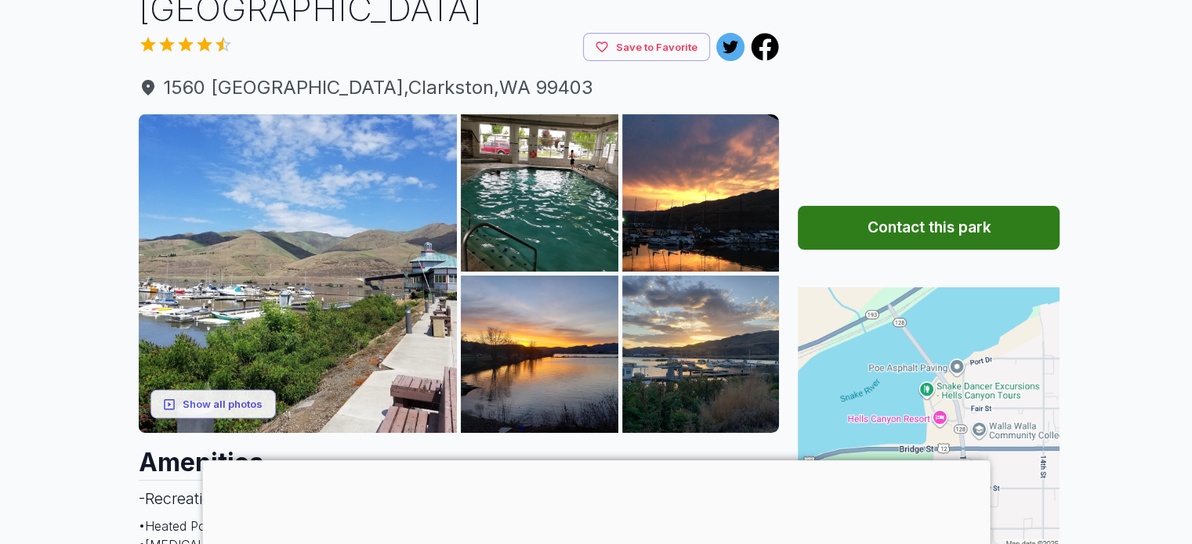
scroll to position [157, 0]
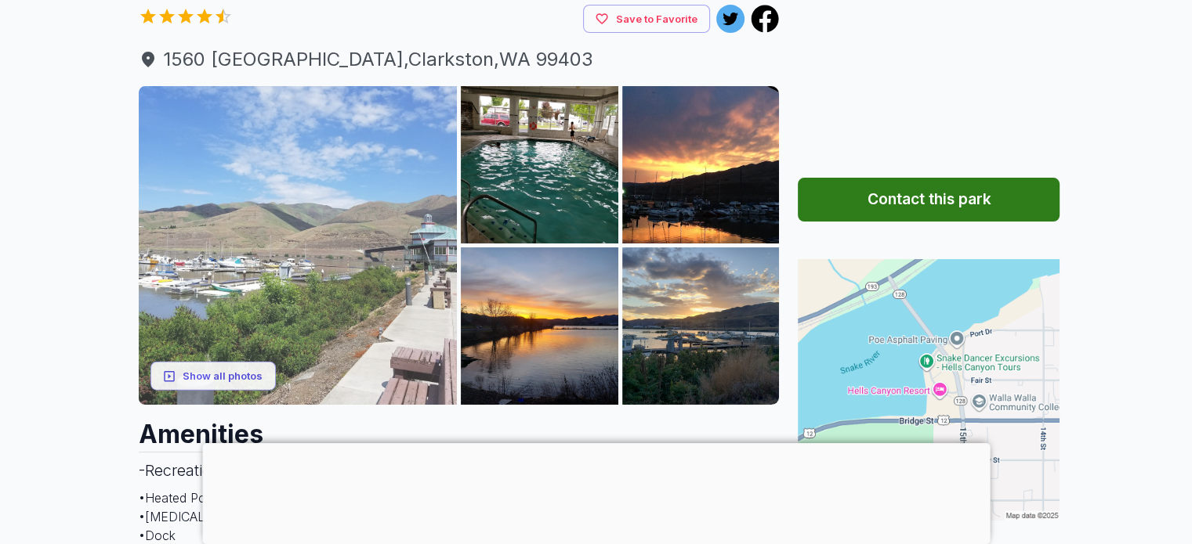
click at [263, 306] on img at bounding box center [298, 245] width 319 height 319
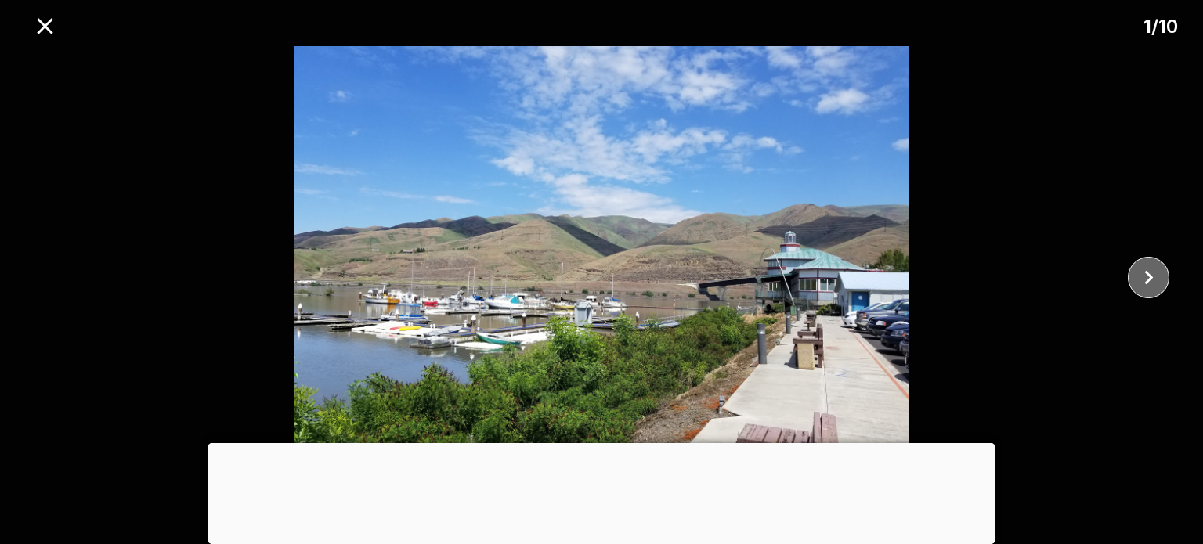
click at [1149, 272] on icon "close" at bounding box center [1148, 277] width 27 height 27
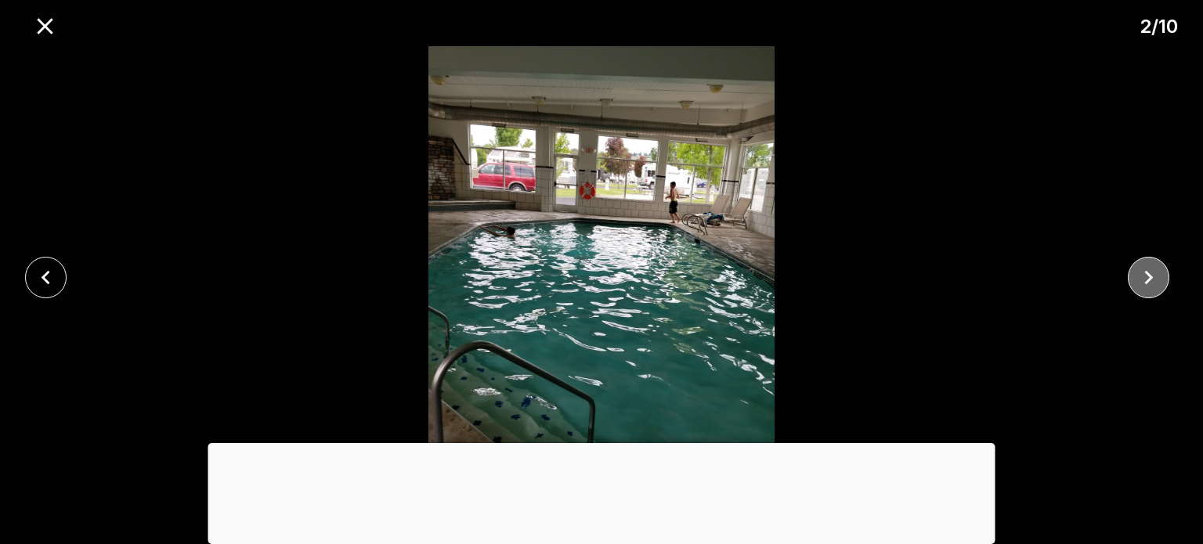
click at [1149, 272] on icon "close" at bounding box center [1148, 277] width 27 height 27
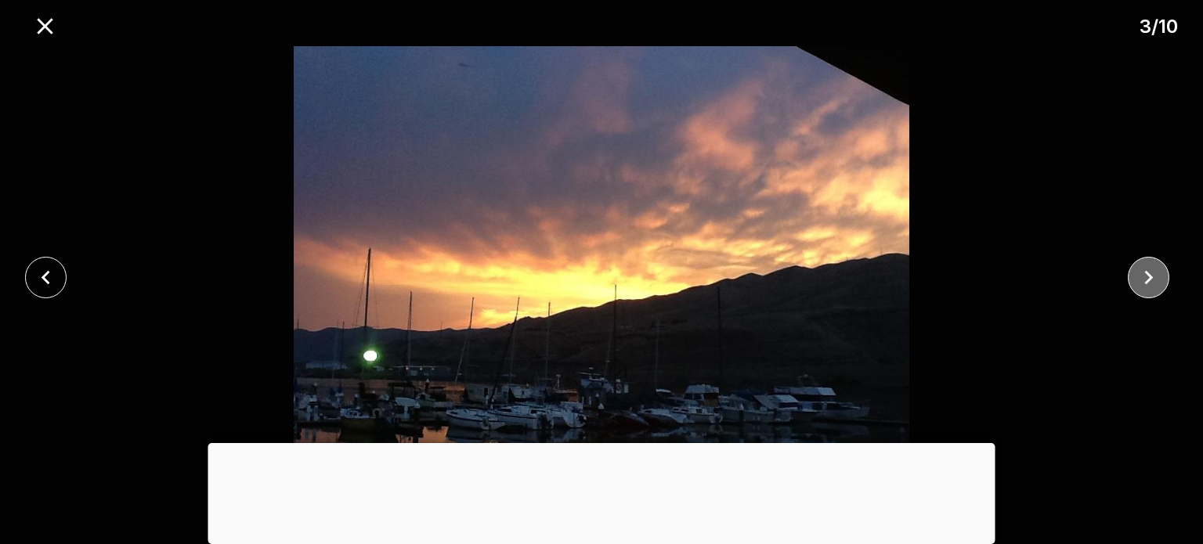
click at [1149, 272] on icon "close" at bounding box center [1148, 277] width 27 height 27
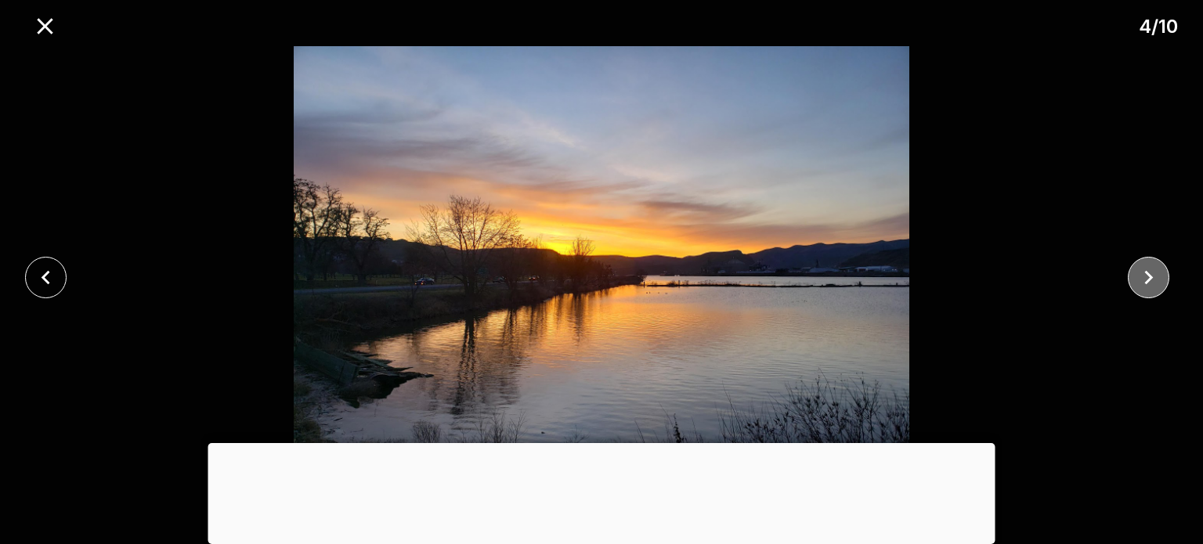
click at [1149, 272] on icon "close" at bounding box center [1148, 277] width 27 height 27
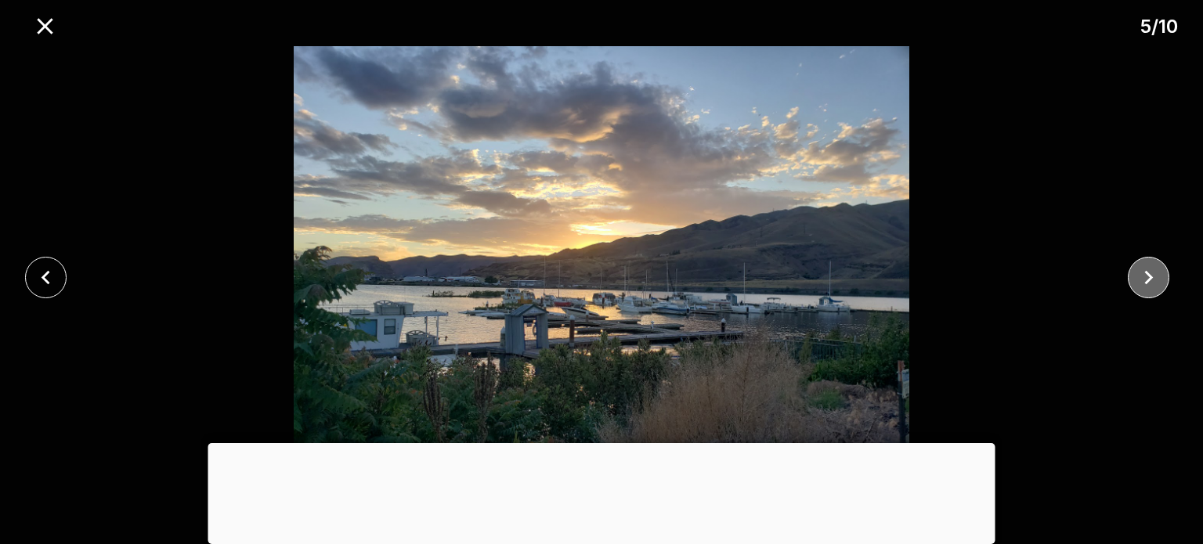
click at [1149, 272] on icon "close" at bounding box center [1148, 277] width 27 height 27
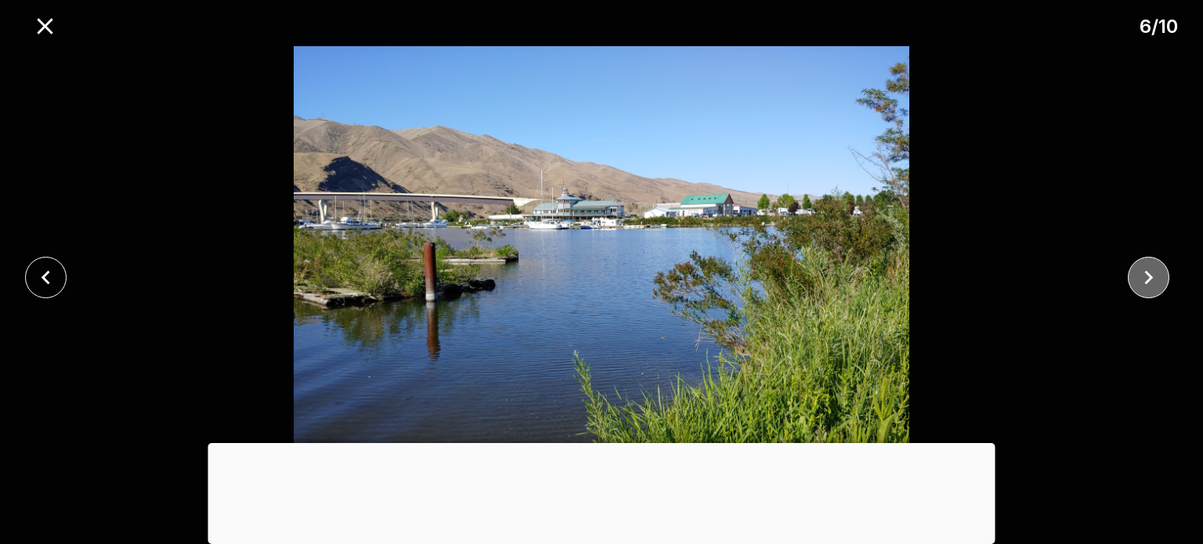
click at [1149, 272] on icon "close" at bounding box center [1148, 277] width 27 height 27
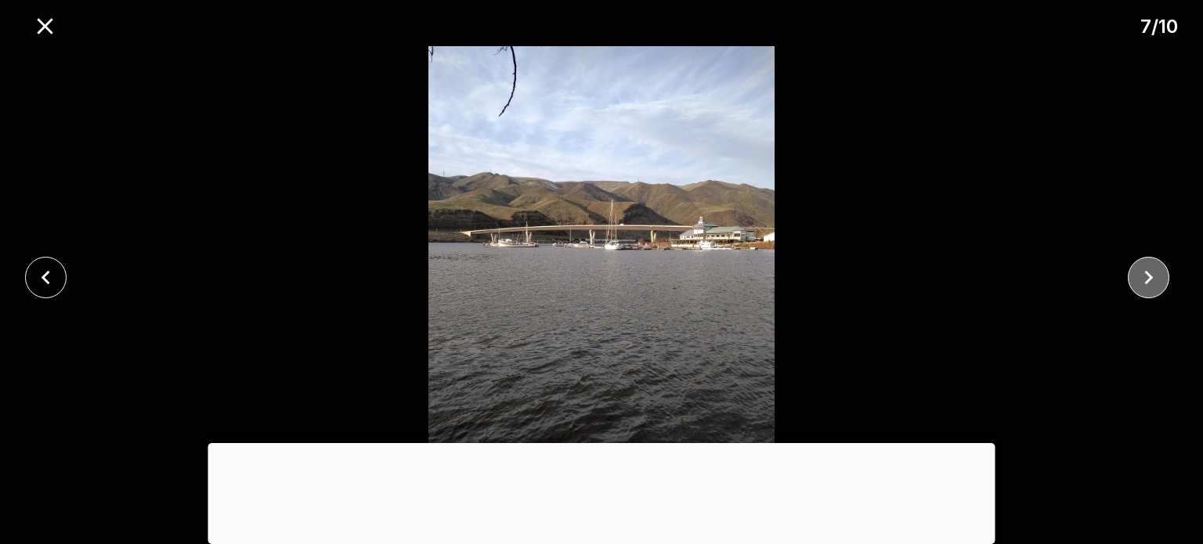
click at [1149, 272] on icon "close" at bounding box center [1148, 277] width 27 height 27
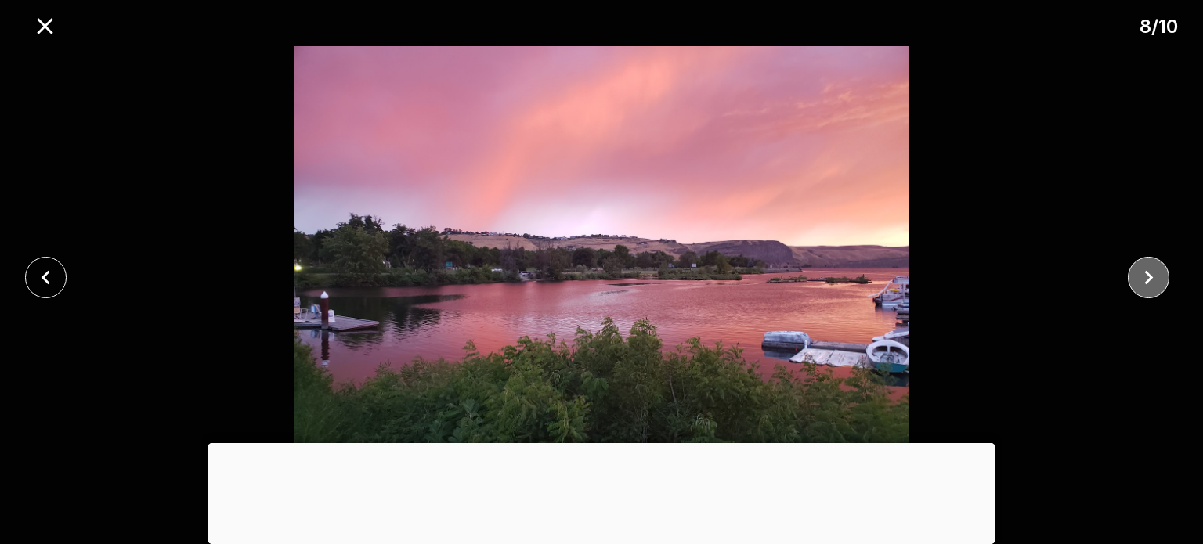
click at [1149, 272] on icon "close" at bounding box center [1148, 277] width 27 height 27
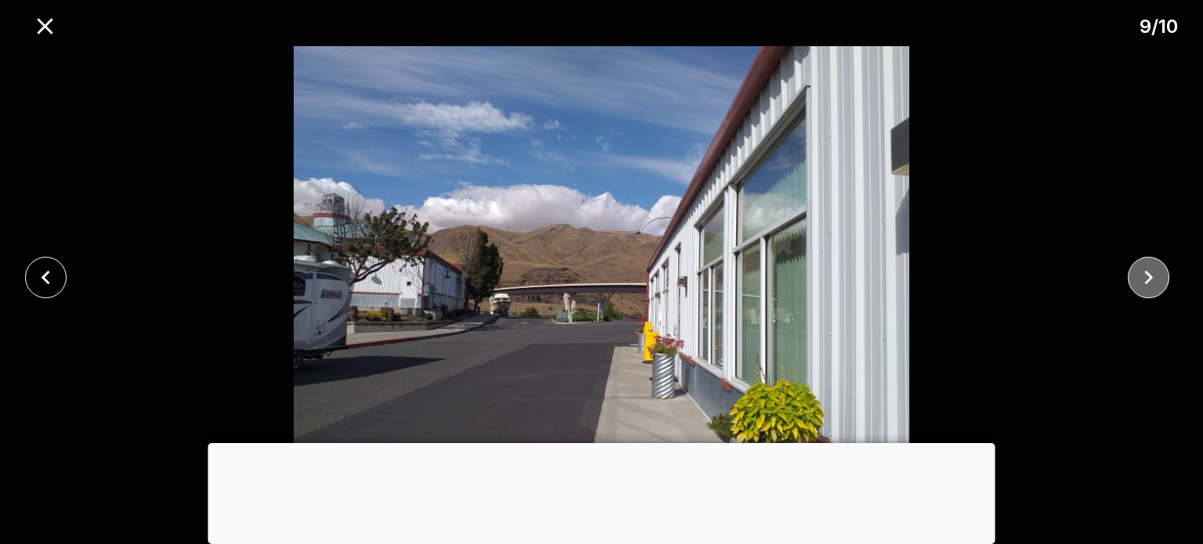
click at [1149, 272] on icon "close" at bounding box center [1148, 277] width 27 height 27
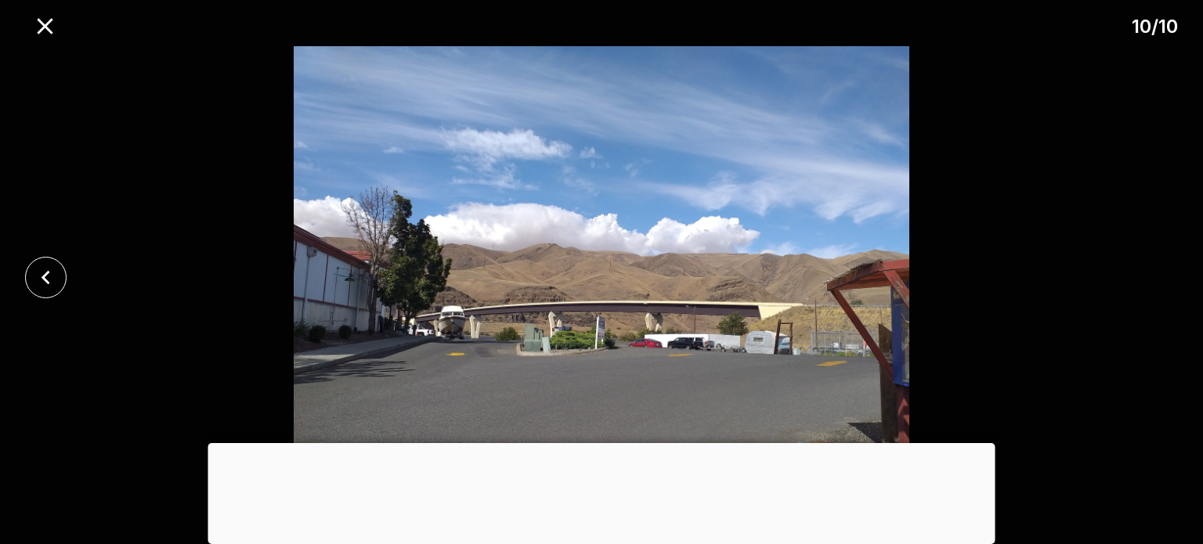
click at [1149, 272] on div at bounding box center [601, 277] width 1203 height 462
click at [38, 23] on icon "close" at bounding box center [44, 26] width 27 height 27
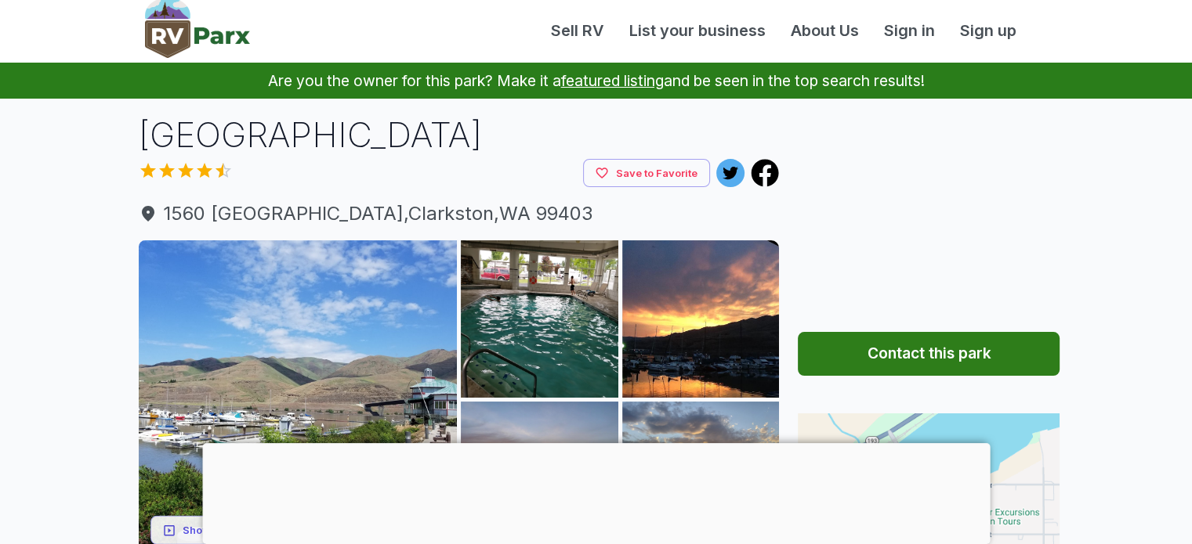
scroll to position [0, 0]
